Goal: Find specific page/section: Find specific page/section

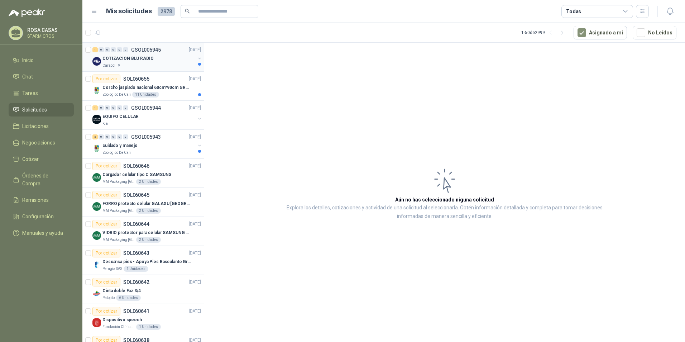
click at [152, 63] on div "Caracol TV" at bounding box center [149, 66] width 93 height 6
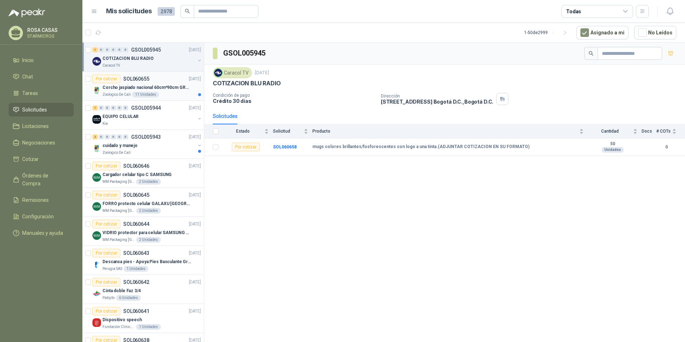
click at [139, 89] on p "Corcho jaspiado nacional 60cm*90cm GROSOR 8MM" at bounding box center [147, 87] width 89 height 7
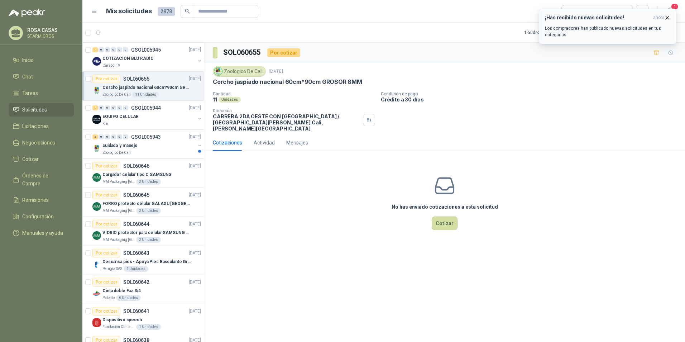
click at [577, 33] on p "Los compradores han publicado nuevas solicitudes en tus categorías." at bounding box center [607, 31] width 125 height 13
